Goal: Information Seeking & Learning: Learn about a topic

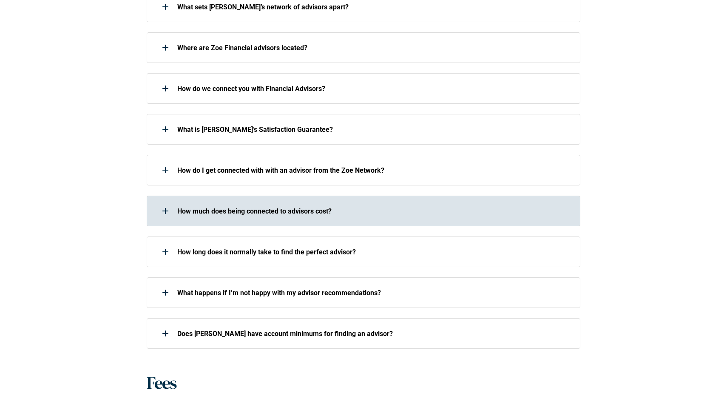
scroll to position [297, 0]
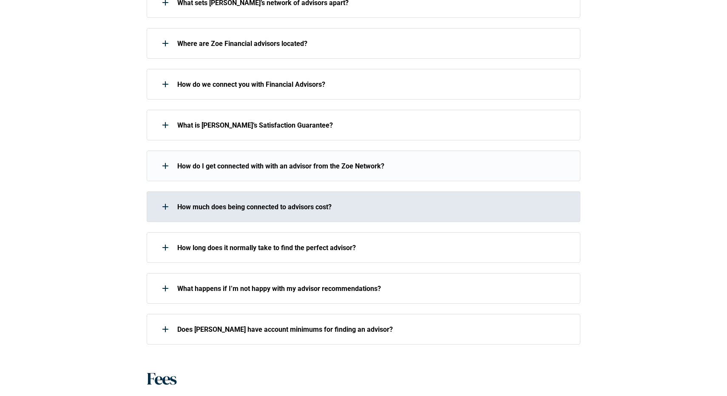
click at [289, 214] on div "How much does being connected to advisors cost?" at bounding box center [358, 206] width 422 height 17
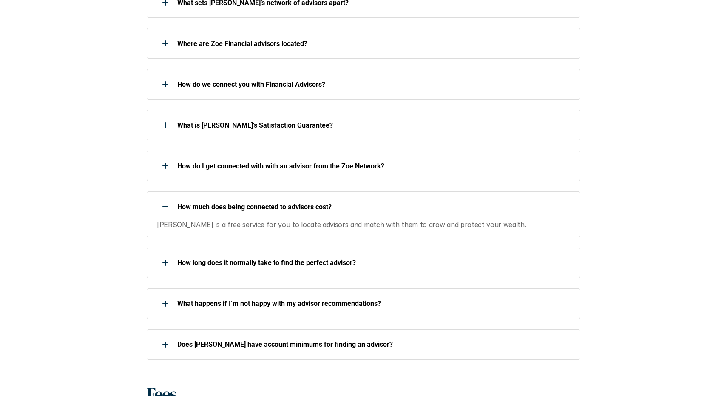
click at [291, 205] on p "How much does being connected to advisors cost?" at bounding box center [373, 207] width 392 height 8
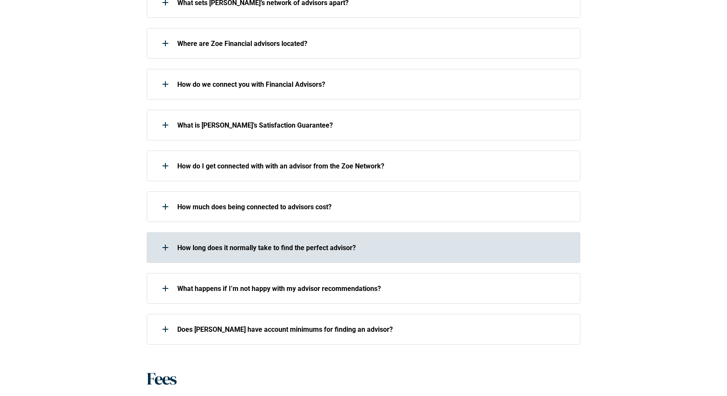
click at [296, 250] on p "How long does it normally take to find the perfect advisor?" at bounding box center [373, 248] width 392 height 8
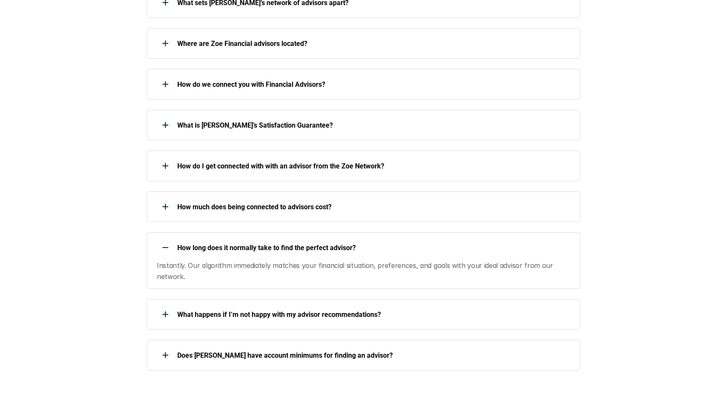
click at [294, 249] on p "How long does it normally take to find the perfect advisor?" at bounding box center [373, 248] width 392 height 8
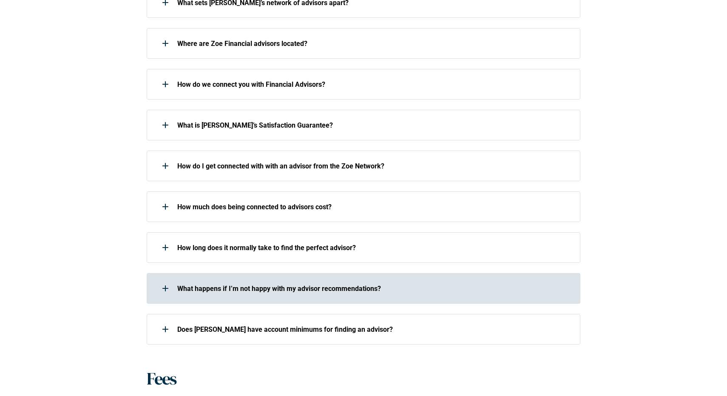
click at [298, 284] on p "What happens if I’m not happy with my advisor recommendations?" at bounding box center [373, 288] width 392 height 8
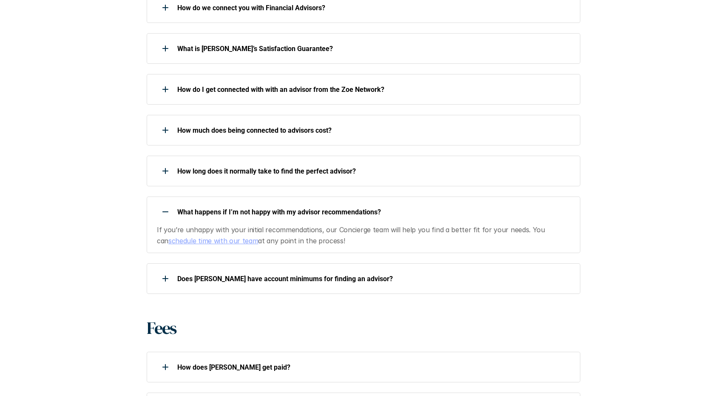
scroll to position [375, 0]
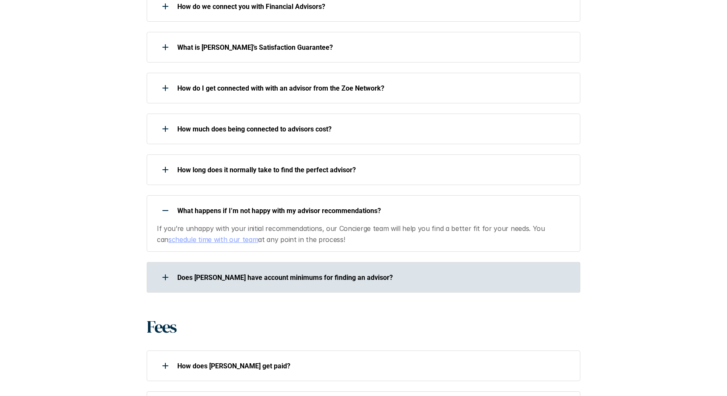
click at [297, 271] on div "Does [PERSON_NAME] have account minimums for finding an advisor?" at bounding box center [358, 277] width 422 height 17
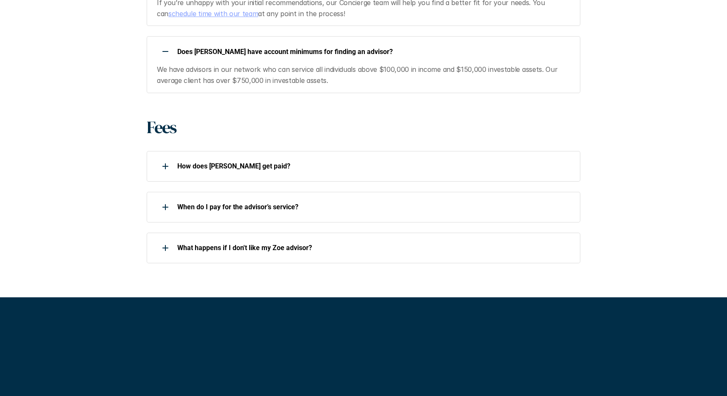
scroll to position [602, 0]
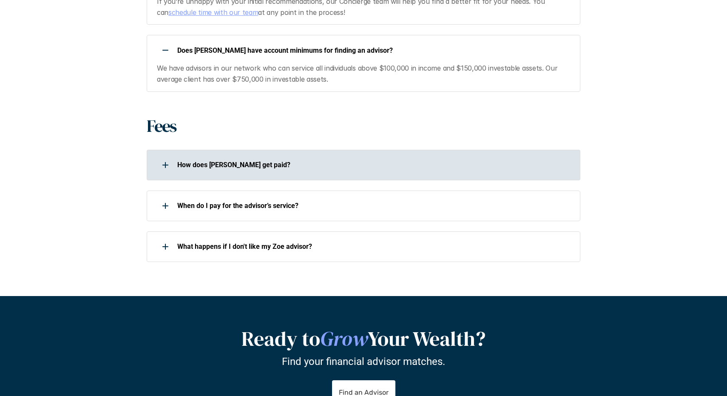
click at [309, 167] on p "How does [PERSON_NAME] get paid?" at bounding box center [373, 165] width 392 height 8
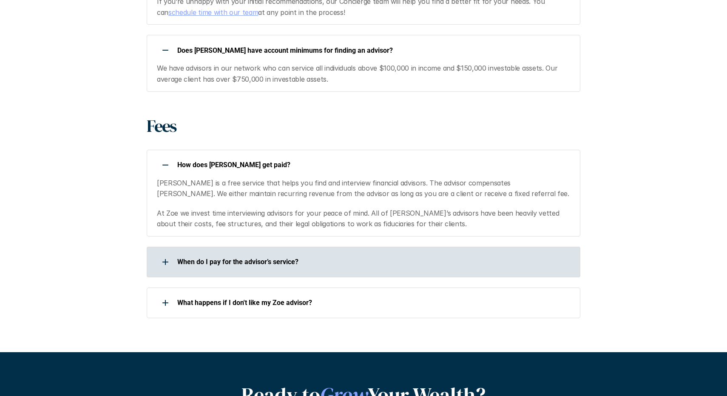
click at [288, 267] on div "When do I pay for the advisor’s service?" at bounding box center [358, 261] width 422 height 17
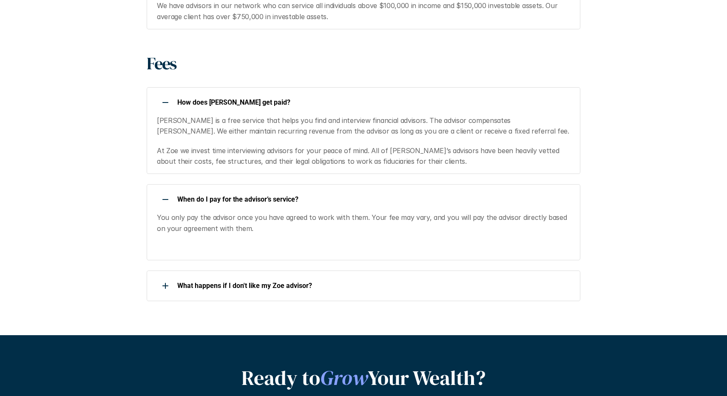
scroll to position [674, 0]
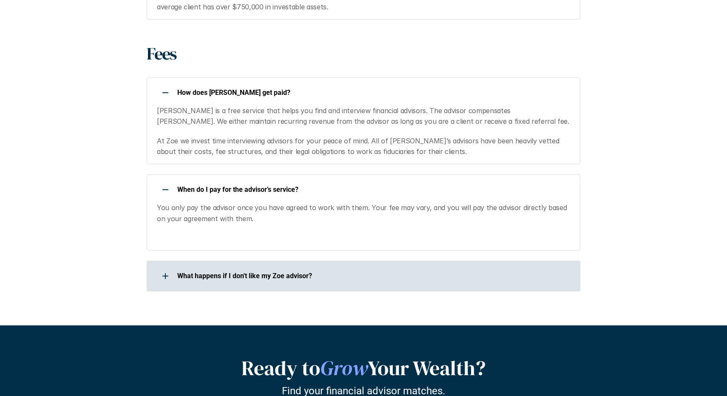
click at [286, 273] on p "What happens if I don't like my Zoe advisor?" at bounding box center [373, 276] width 392 height 8
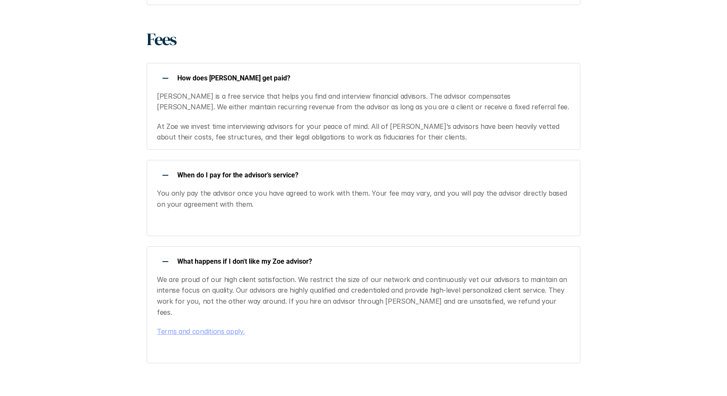
scroll to position [691, 0]
